Goal: Task Accomplishment & Management: Use online tool/utility

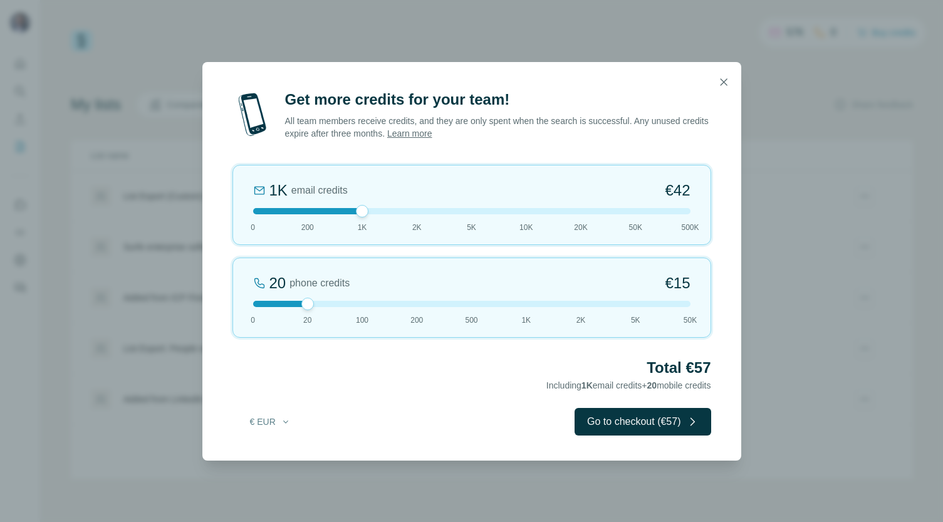
drag, startPoint x: 308, startPoint y: 211, endPoint x: 341, endPoint y: 211, distance: 33.2
click at [341, 211] on div at bounding box center [471, 211] width 437 height 6
click at [604, 418] on button "Go to checkout (€57)" at bounding box center [643, 422] width 136 height 28
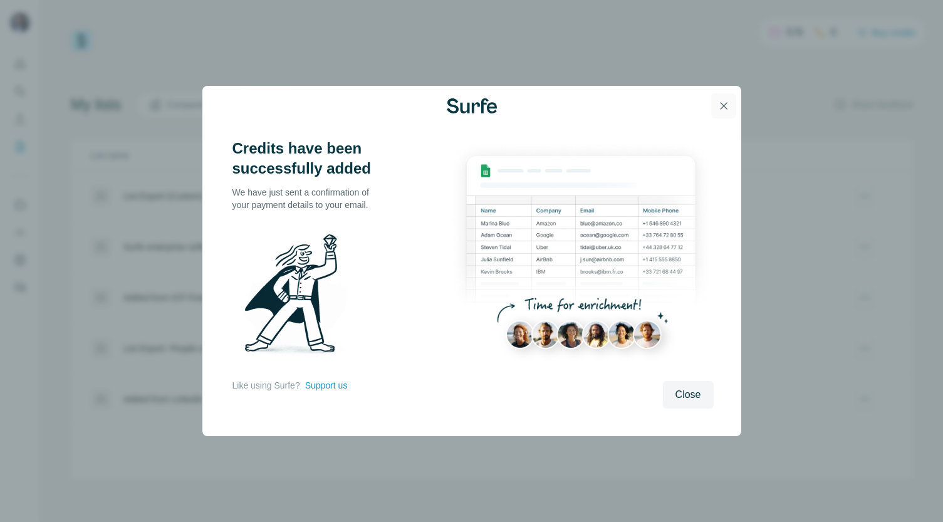
click at [723, 110] on icon "button" at bounding box center [724, 106] width 13 height 13
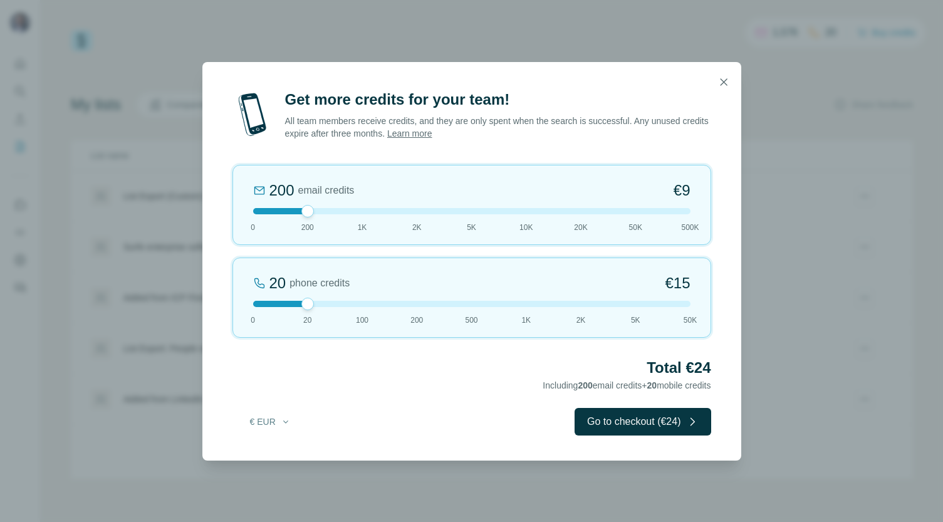
drag, startPoint x: 315, startPoint y: 212, endPoint x: 345, endPoint y: 209, distance: 30.9
click at [346, 209] on div at bounding box center [471, 211] width 437 height 6
drag, startPoint x: 306, startPoint y: 305, endPoint x: 246, endPoint y: 305, distance: 60.8
click at [245, 305] on div "0 phone credits €0 0 20 100 200 500 1K 2K 5K 50K" at bounding box center [472, 298] width 479 height 80
click at [722, 85] on icon "button" at bounding box center [724, 82] width 13 height 13
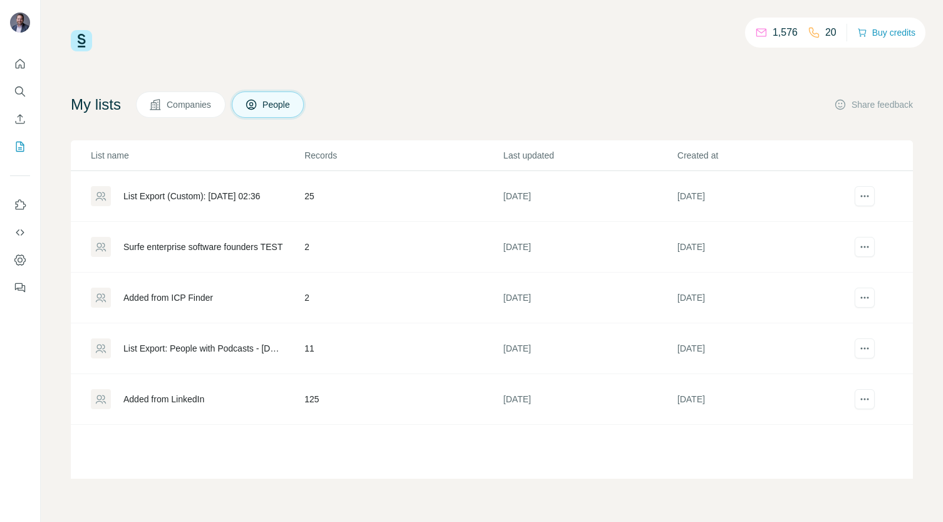
click at [825, 34] on p "20" at bounding box center [830, 32] width 11 height 15
click at [826, 34] on p "20" at bounding box center [830, 32] width 11 height 15
click at [809, 33] on icon at bounding box center [814, 33] width 10 height 10
click at [778, 33] on p "1,576" at bounding box center [785, 32] width 25 height 15
click at [755, 33] on icon at bounding box center [761, 32] width 13 height 13
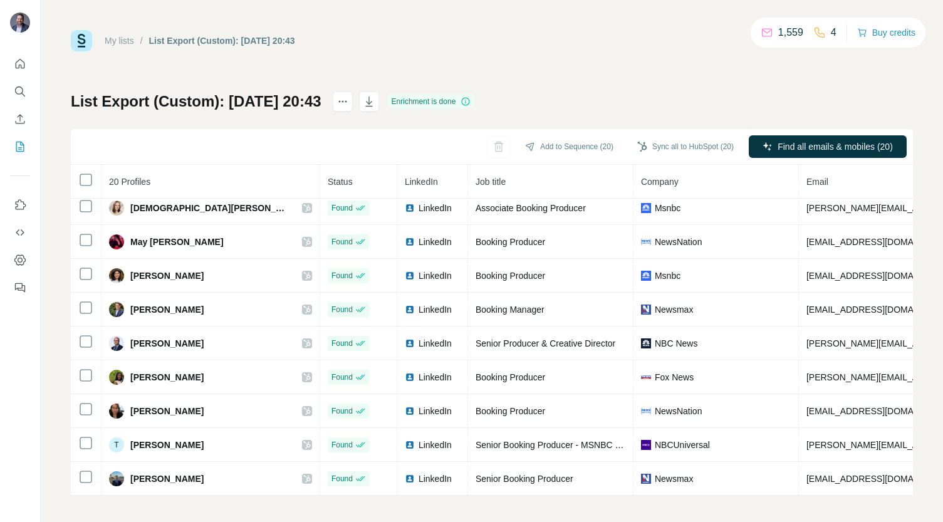
scroll to position [4, 0]
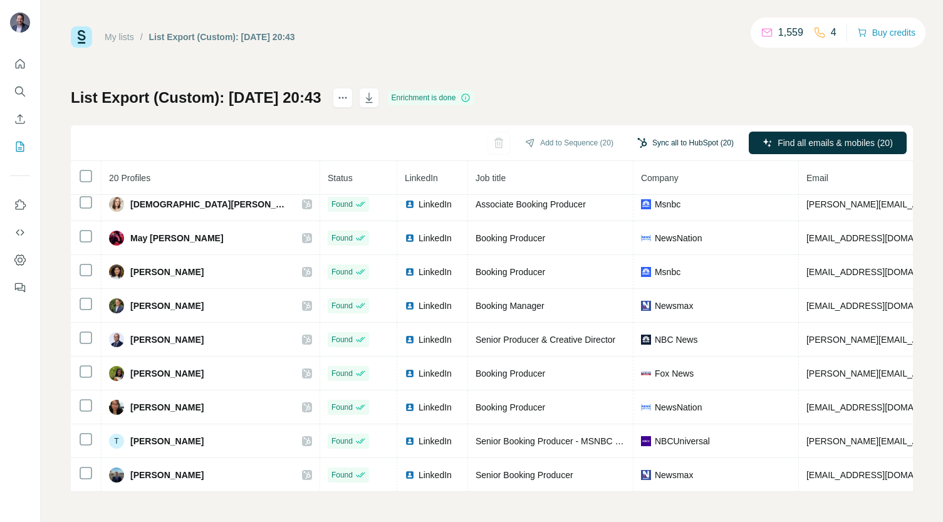
click at [656, 147] on button "Sync all to HubSpot (20)" at bounding box center [686, 143] width 114 height 19
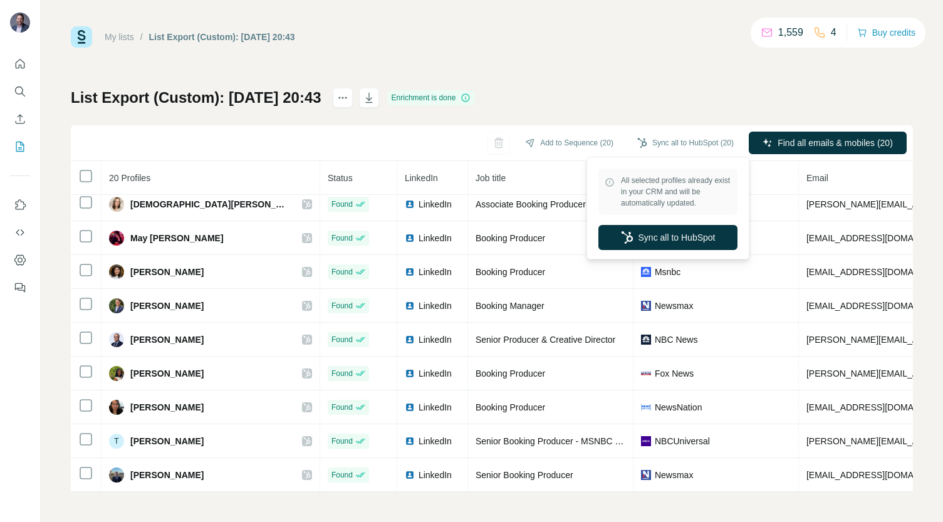
click at [628, 55] on div "My lists / List Export (Custom): [DATE] 20:43 1,559 4 Buy credits List Export (…" at bounding box center [492, 259] width 842 height 466
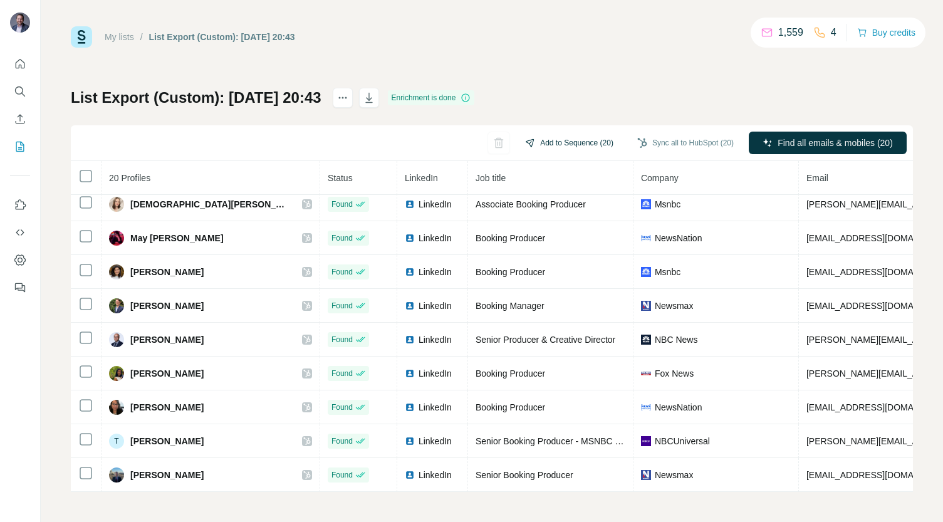
click at [576, 138] on button "Add to Sequence (20)" at bounding box center [569, 143] width 106 height 19
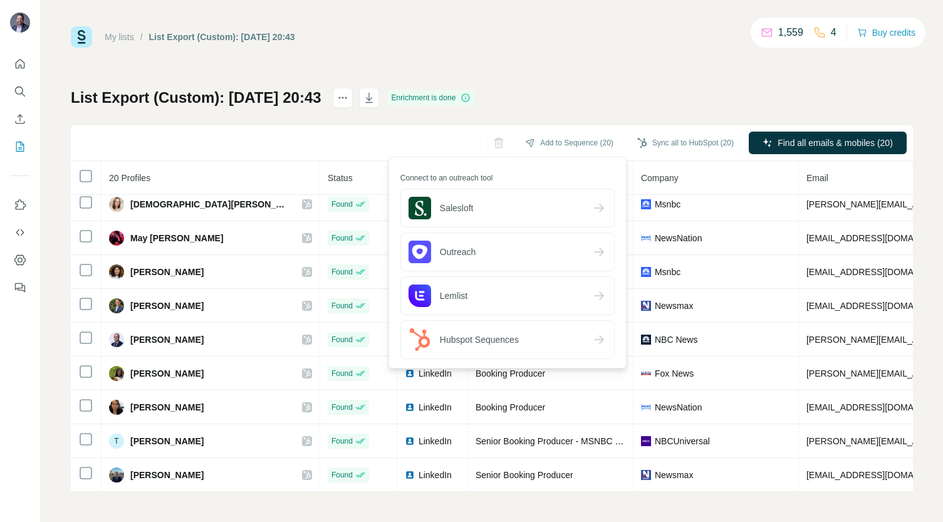
click at [614, 60] on div "My lists / List Export (Custom): [DATE] 20:43 1,559 4 Buy credits List Export (…" at bounding box center [492, 259] width 842 height 466
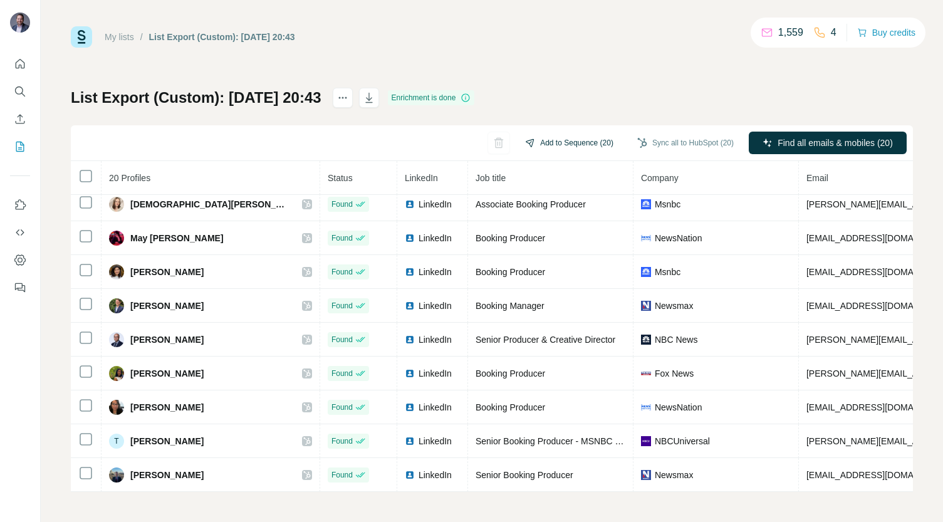
click at [555, 140] on button "Add to Sequence (20)" at bounding box center [569, 143] width 106 height 19
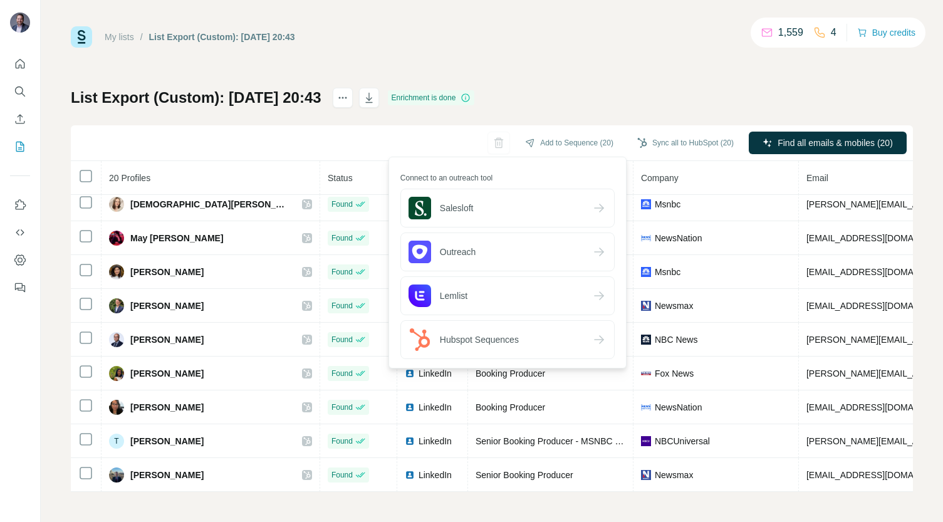
click at [486, 175] on small "Connect to an outreach tool" at bounding box center [508, 177] width 214 height 11
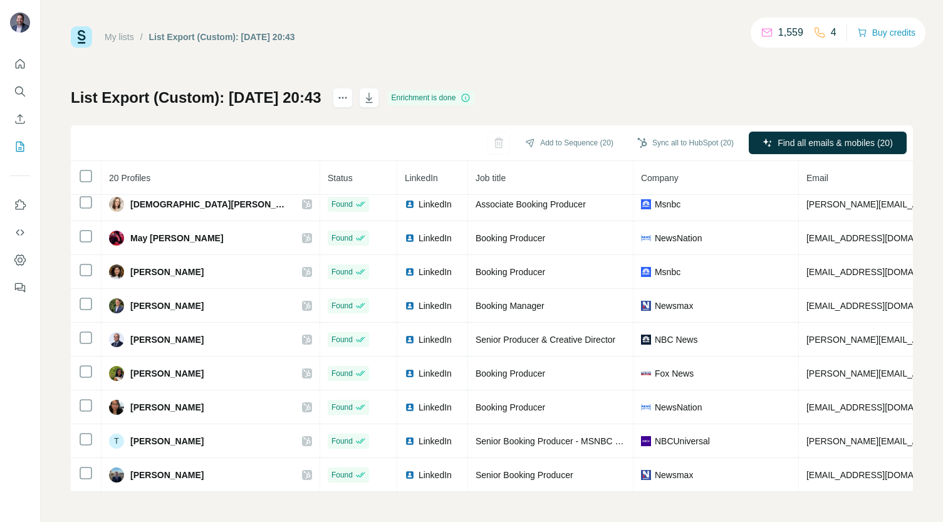
click at [76, 166] on th at bounding box center [86, 178] width 31 height 34
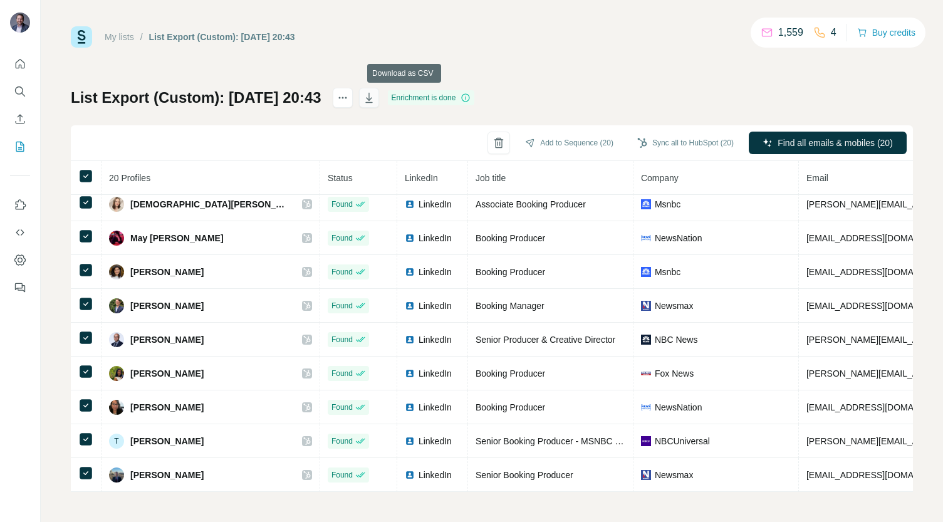
click at [375, 96] on icon "button" at bounding box center [369, 98] width 13 height 13
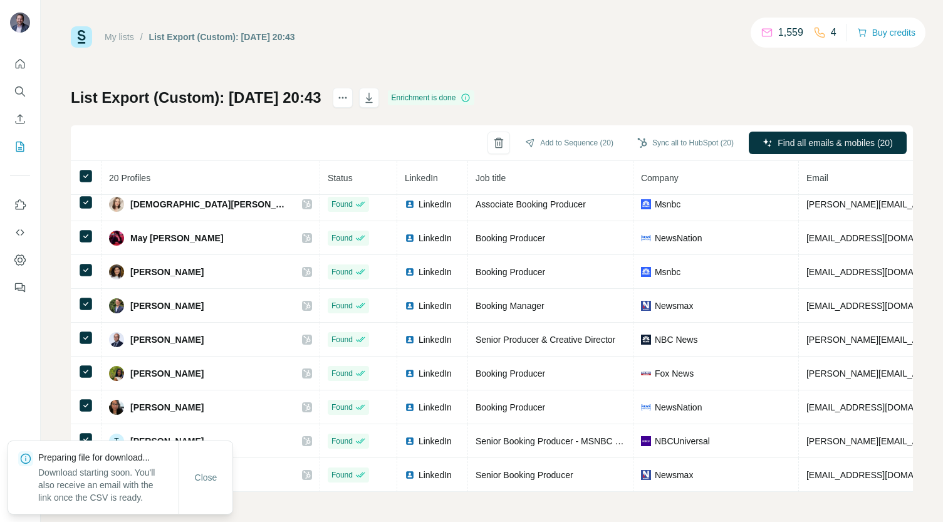
click at [493, 71] on div "My lists / List Export (Custom): [DATE] 20:43 1,559 4 Buy credits List Export (…" at bounding box center [492, 259] width 842 height 466
click at [114, 37] on link "My lists" at bounding box center [119, 37] width 29 height 10
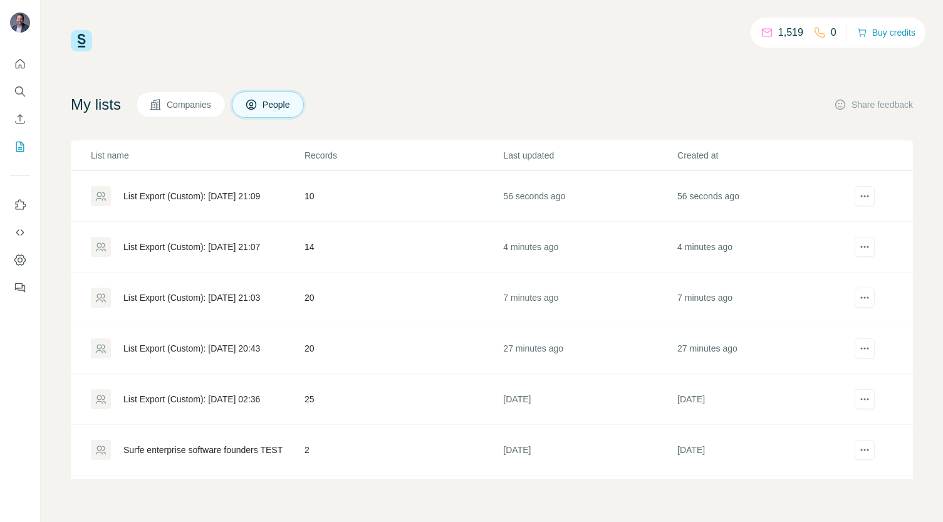
click at [260, 194] on div "List Export (Custom): [DATE] 21:09" at bounding box center [191, 196] width 137 height 13
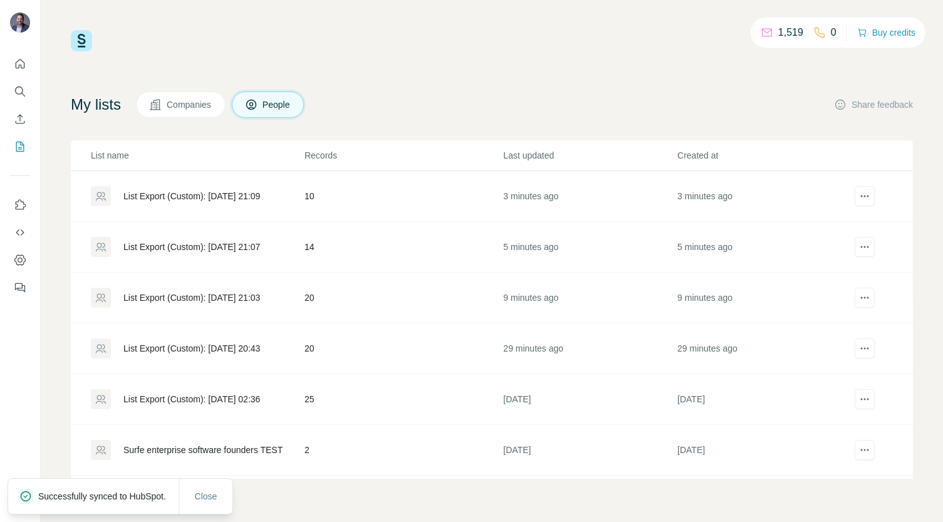
click at [216, 242] on div "List Export (Custom): [DATE] 21:07" at bounding box center [191, 247] width 137 height 13
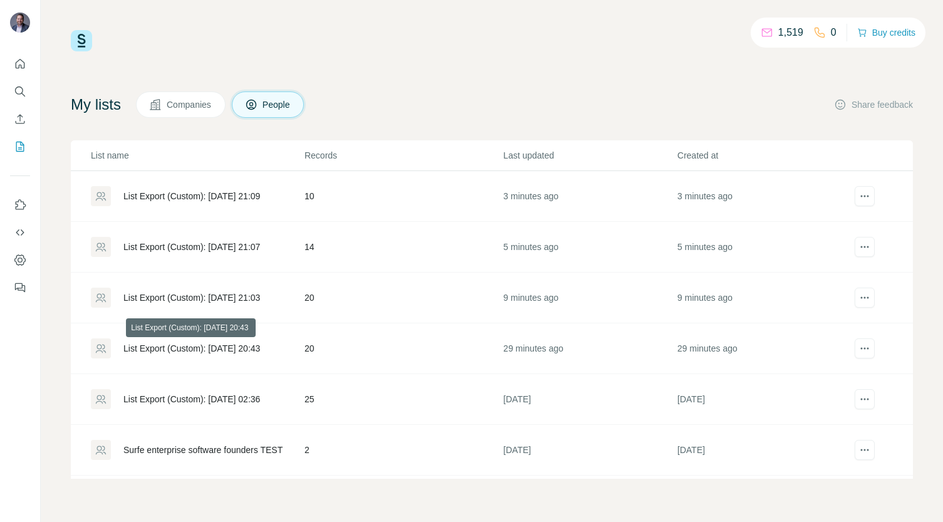
click at [224, 351] on div "List Export (Custom): [DATE] 20:43" at bounding box center [191, 348] width 137 height 13
click at [241, 296] on div "List Export (Custom): [DATE] 21:03" at bounding box center [191, 297] width 137 height 13
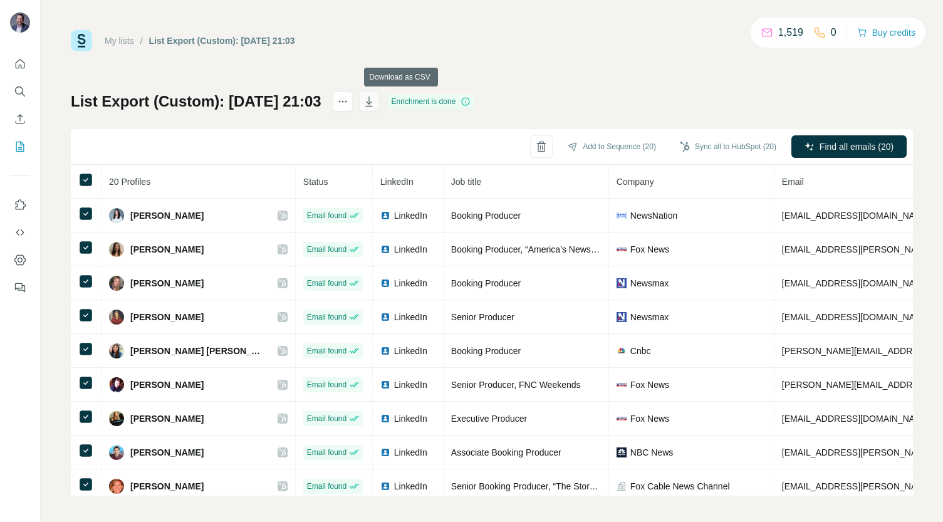
click at [375, 102] on icon "button" at bounding box center [369, 101] width 13 height 13
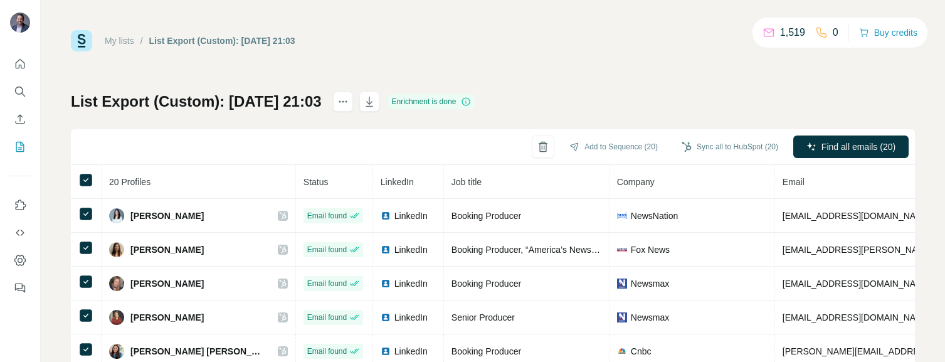
click at [122, 39] on link "My lists" at bounding box center [119, 41] width 29 height 10
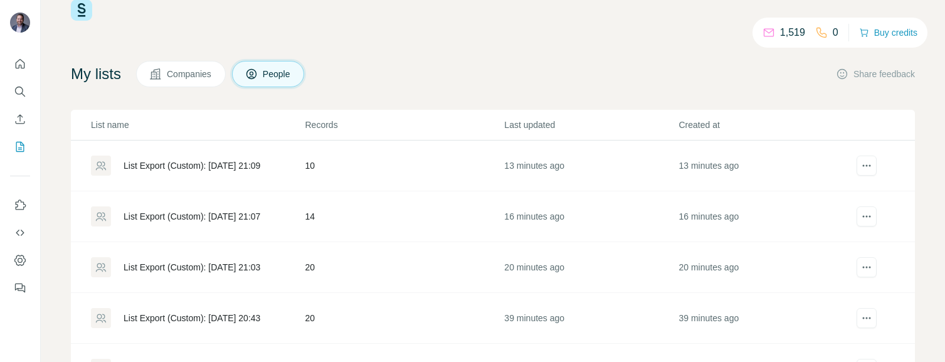
scroll to position [22, 0]
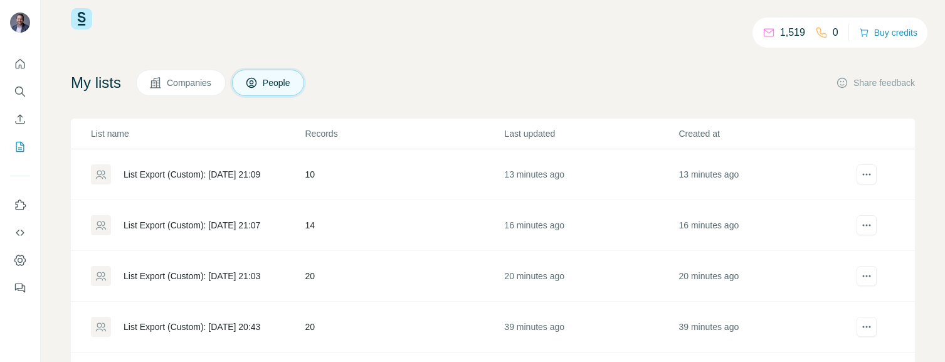
click at [240, 223] on div "List Export (Custom): [DATE] 21:07" at bounding box center [191, 225] width 137 height 13
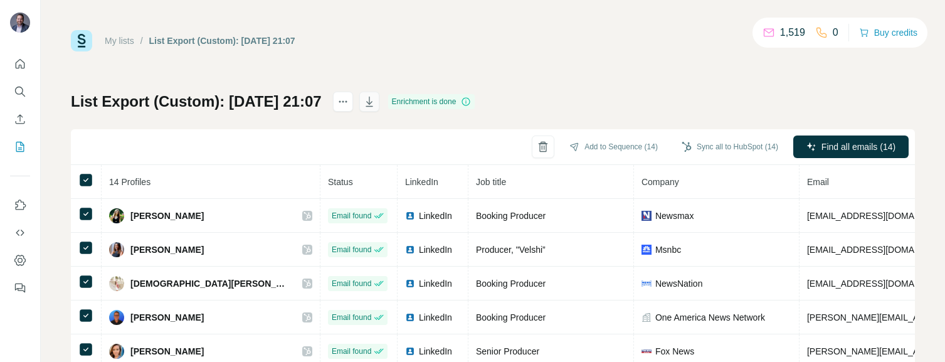
click at [375, 102] on icon "button" at bounding box center [369, 101] width 13 height 13
click at [131, 41] on link "My lists" at bounding box center [119, 41] width 29 height 10
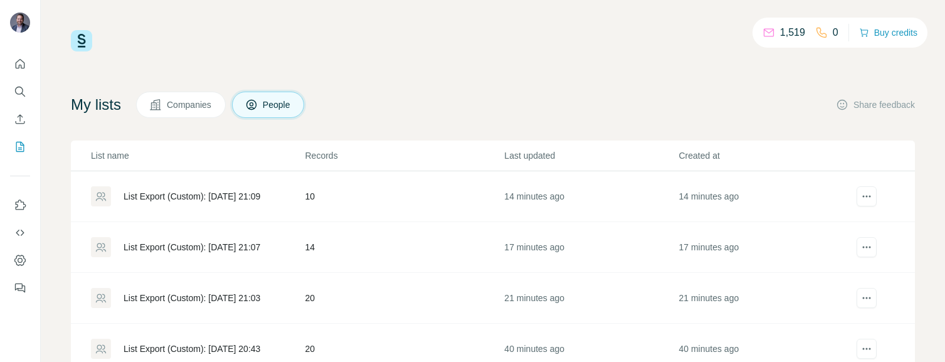
click at [178, 191] on div "List Export (Custom): [DATE] 21:09" at bounding box center [191, 196] width 137 height 13
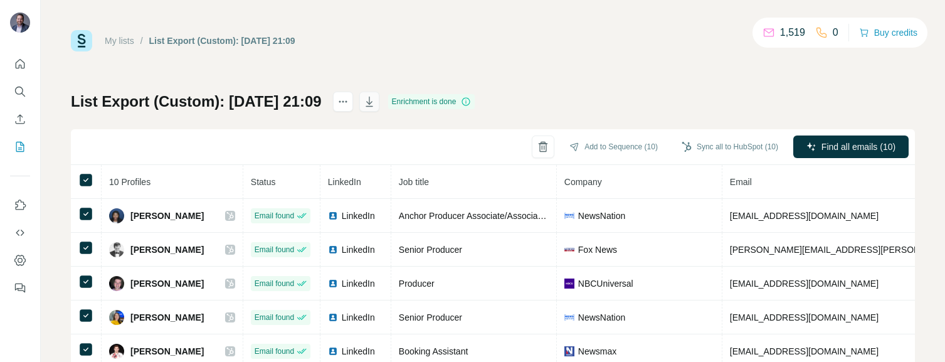
click at [372, 101] on icon "button" at bounding box center [368, 102] width 7 height 10
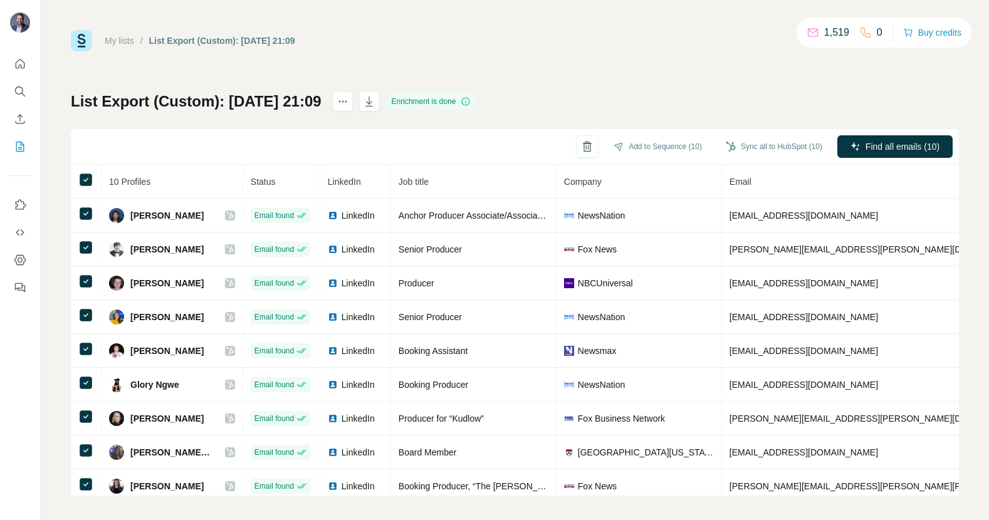
click at [120, 46] on div "My lists" at bounding box center [119, 40] width 29 height 13
click at [122, 39] on link "My lists" at bounding box center [119, 41] width 29 height 10
